Goal: Information Seeking & Learning: Learn about a topic

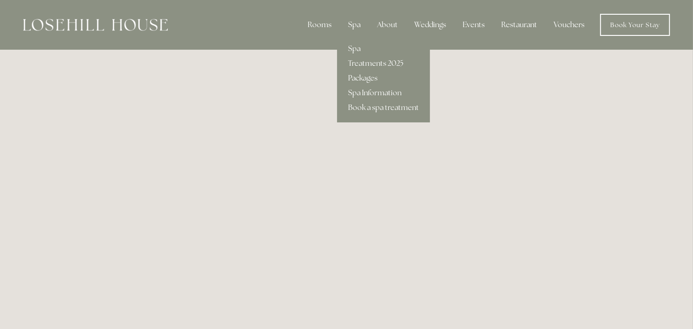
click at [355, 25] on div "Spa" at bounding box center [354, 25] width 27 height 18
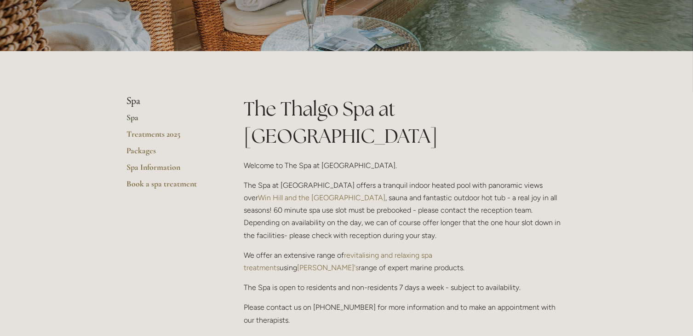
scroll to position [138, 0]
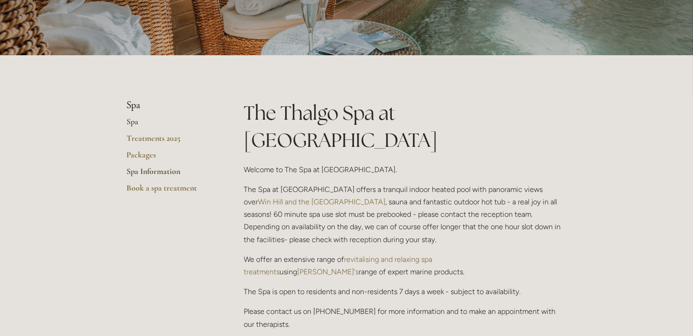
click at [148, 171] on link "Spa Information" at bounding box center [171, 174] width 88 height 17
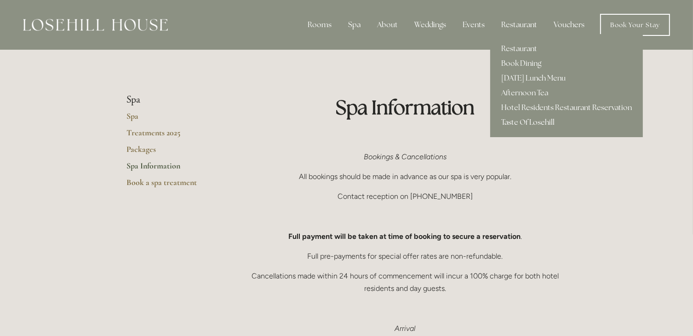
click at [507, 124] on link "Taste Of Losehill" at bounding box center [566, 122] width 153 height 15
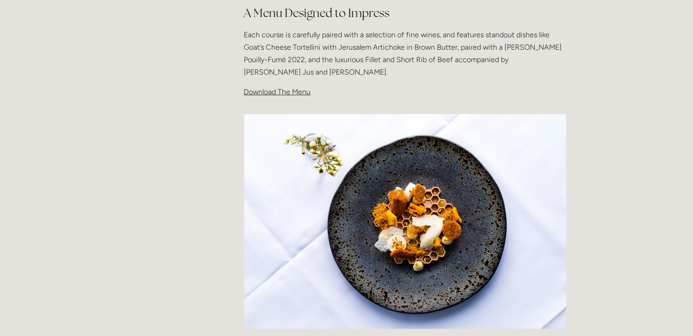
scroll to position [322, 0]
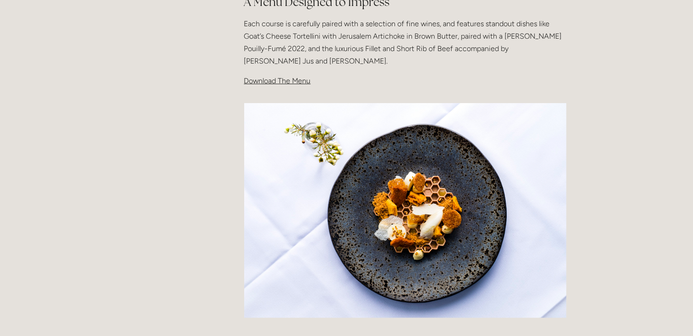
click at [279, 84] on span "Download The Menu" at bounding box center [277, 80] width 67 height 9
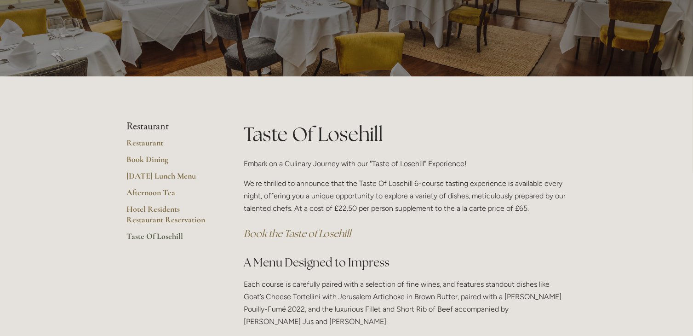
scroll to position [46, 0]
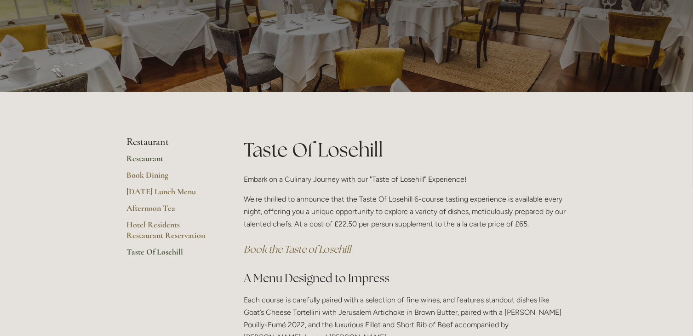
click at [154, 159] on link "Restaurant" at bounding box center [171, 161] width 88 height 17
